Goal: Understand process/instructions: Learn about a topic

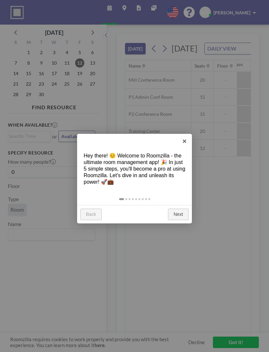
scroll to position [0, 314]
click at [176, 210] on link "Next" at bounding box center [178, 214] width 21 height 12
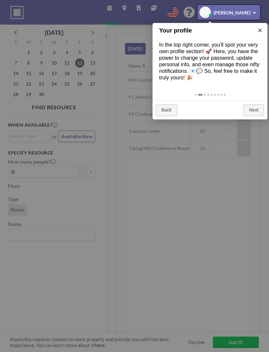
click at [108, 239] on div at bounding box center [134, 176] width 269 height 352
click at [148, 258] on div at bounding box center [134, 176] width 269 height 352
click at [232, 339] on div at bounding box center [134, 176] width 269 height 352
click at [227, 344] on div at bounding box center [134, 176] width 269 height 352
click at [231, 342] on div at bounding box center [134, 176] width 269 height 352
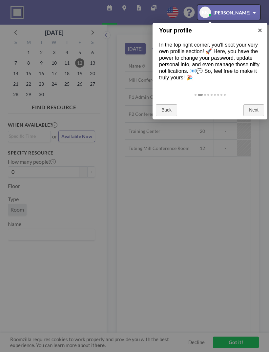
click at [236, 340] on div at bounding box center [134, 176] width 269 height 352
click at [237, 339] on div at bounding box center [134, 176] width 269 height 352
click at [240, 14] on div at bounding box center [228, 12] width 63 height 15
click at [233, 15] on div at bounding box center [228, 12] width 63 height 15
click at [230, 342] on div at bounding box center [134, 176] width 269 height 352
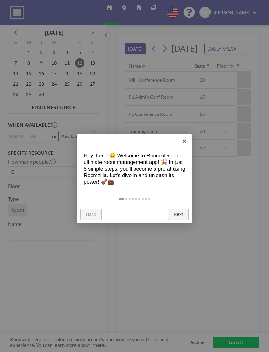
scroll to position [0, 314]
click at [179, 213] on link "Next" at bounding box center [178, 214] width 21 height 12
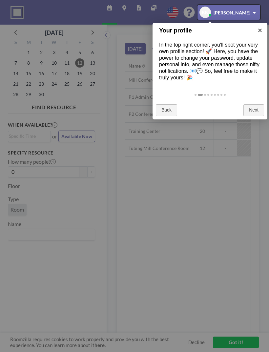
click at [234, 340] on div at bounding box center [134, 176] width 269 height 352
click at [233, 339] on div at bounding box center [134, 176] width 269 height 352
click at [234, 339] on div at bounding box center [134, 176] width 269 height 352
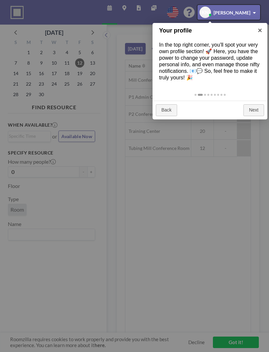
click at [234, 339] on div at bounding box center [134, 176] width 269 height 352
click at [232, 338] on div at bounding box center [134, 176] width 269 height 352
click at [58, 78] on div at bounding box center [134, 176] width 269 height 352
click at [231, 71] on div at bounding box center [134, 176] width 269 height 352
click at [233, 14] on div at bounding box center [228, 12] width 63 height 15
